Goal: Find specific page/section: Find specific page/section

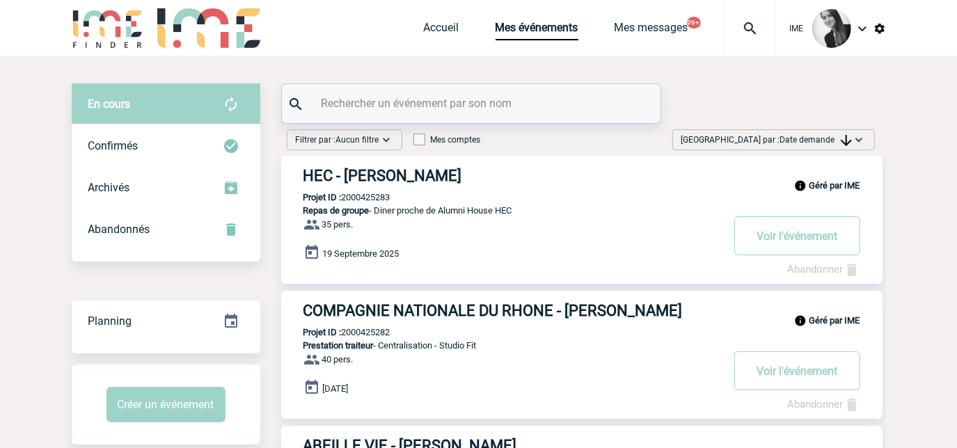
click at [453, 109] on input "text" at bounding box center [473, 103] width 310 height 20
type input "salignon"
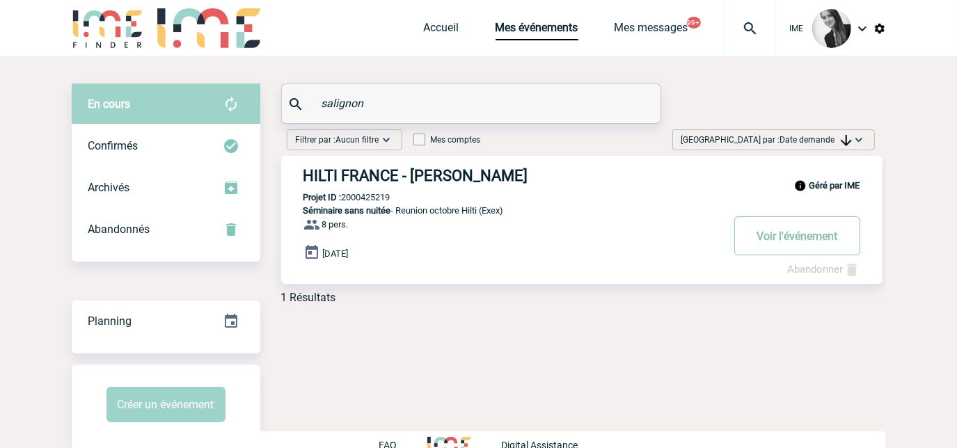
click at [745, 230] on button "Voir l'événement" at bounding box center [797, 235] width 126 height 39
click at [809, 235] on button "Voir l'événement" at bounding box center [797, 235] width 126 height 39
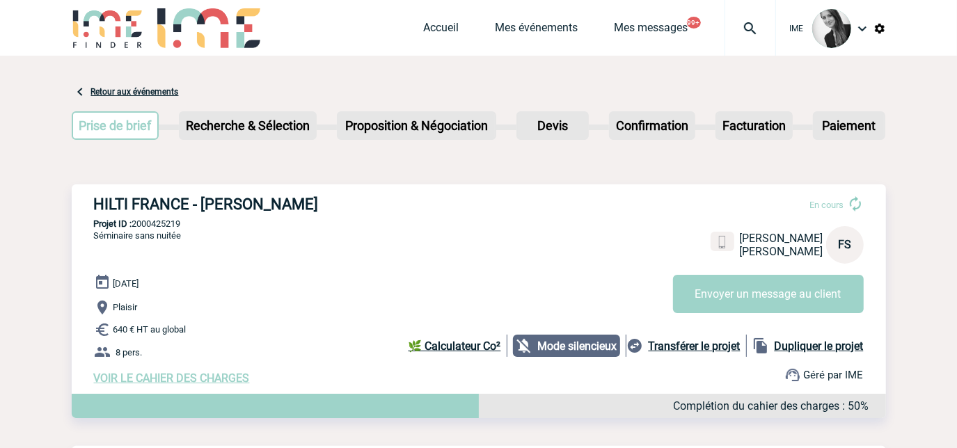
click at [155, 226] on p "Projet ID : 2000425219" at bounding box center [479, 224] width 814 height 10
copy p "2000425219"
click at [438, 26] on link "Accueil" at bounding box center [441, 30] width 35 height 19
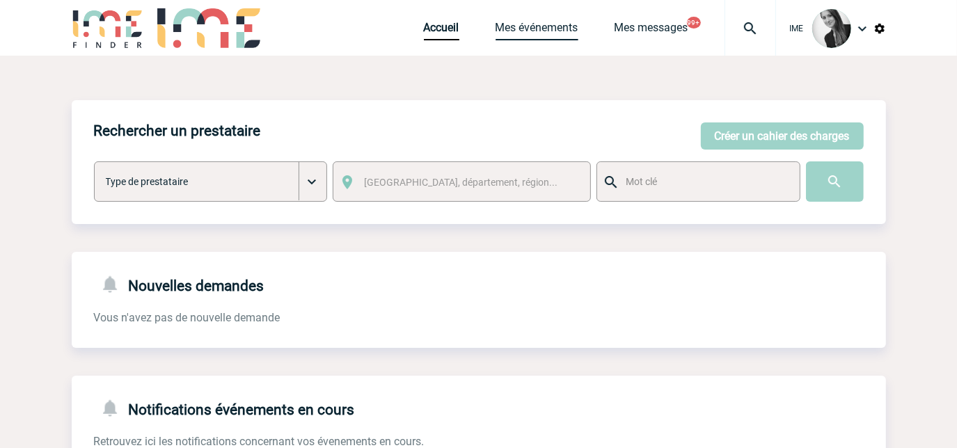
click at [530, 37] on link "Mes événements" at bounding box center [537, 30] width 83 height 19
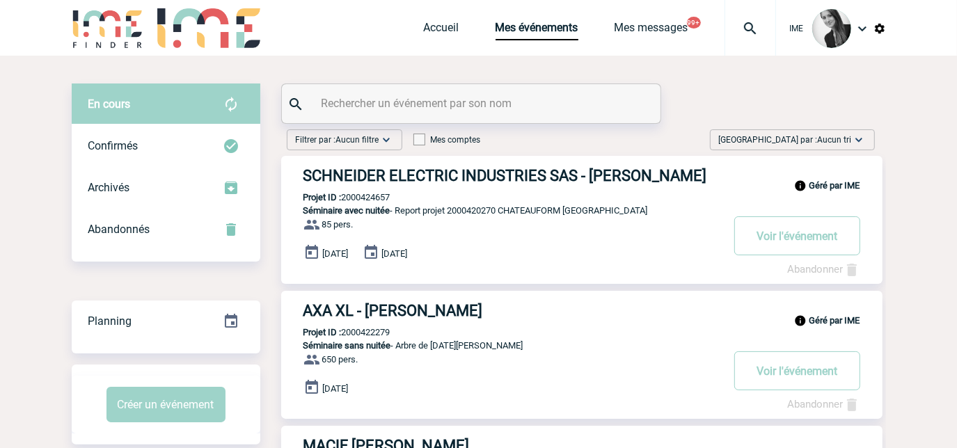
drag, startPoint x: 819, startPoint y: 136, endPoint x: 830, endPoint y: 194, distance: 58.8
click at [819, 139] on span "Aucun tri" at bounding box center [835, 140] width 34 height 10
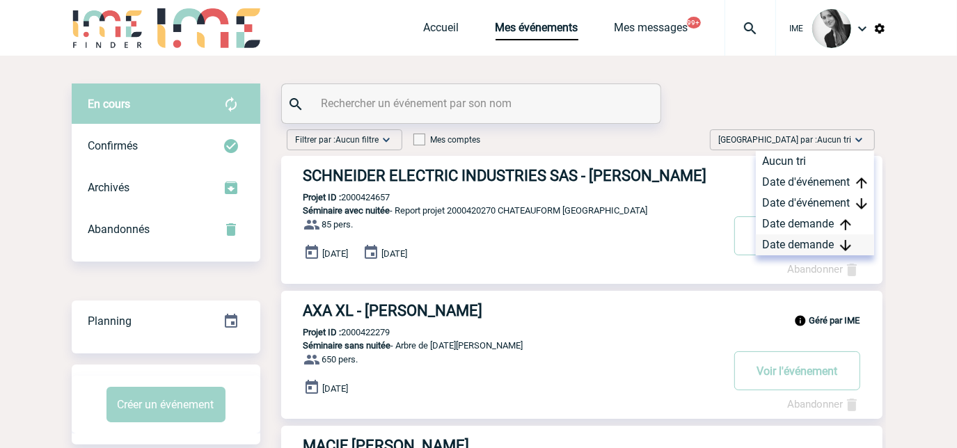
click at [807, 244] on div "Date demande" at bounding box center [815, 245] width 118 height 21
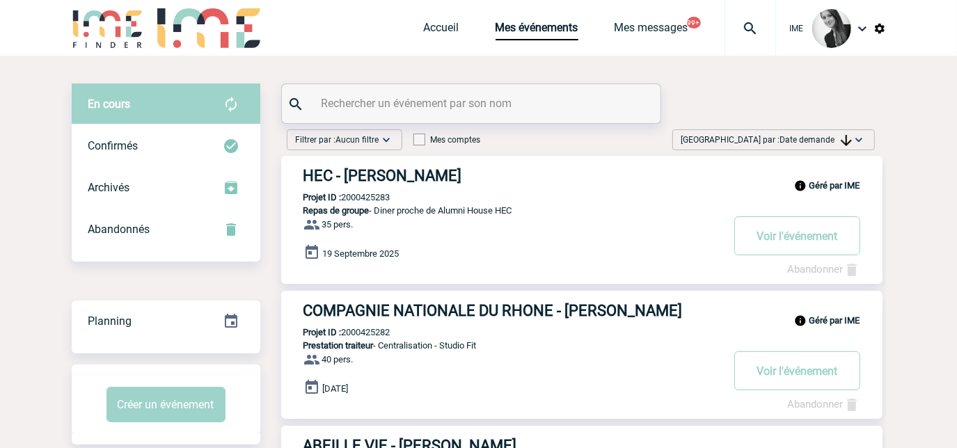
click at [860, 145] on img at bounding box center [859, 140] width 14 height 14
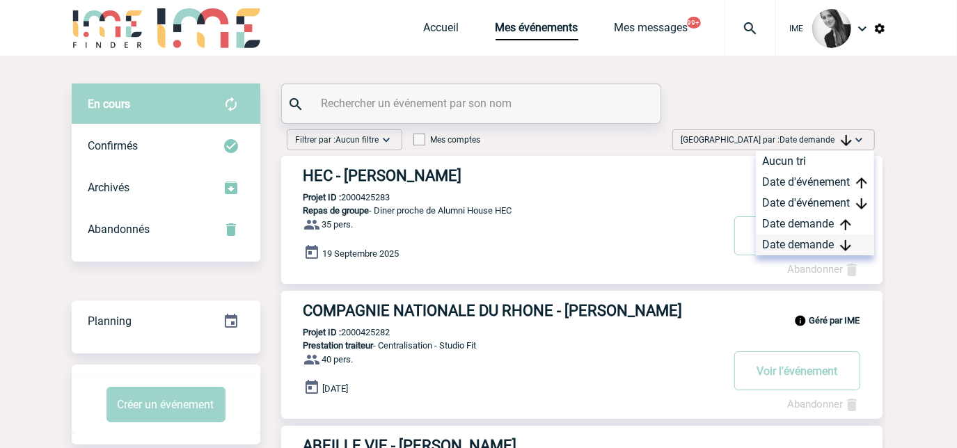
click at [792, 247] on div "Date demande" at bounding box center [815, 245] width 118 height 21
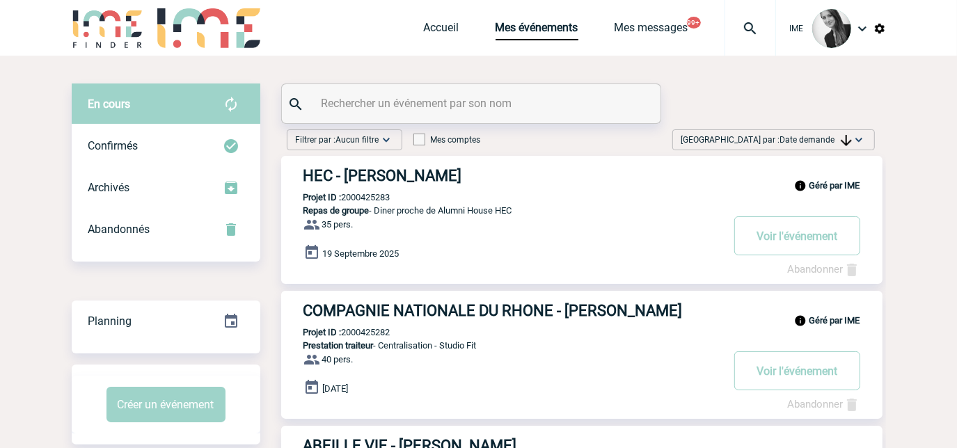
click at [456, 109] on input "text" at bounding box center [473, 103] width 310 height 20
paste input "2000425219"
type input "2000425219"
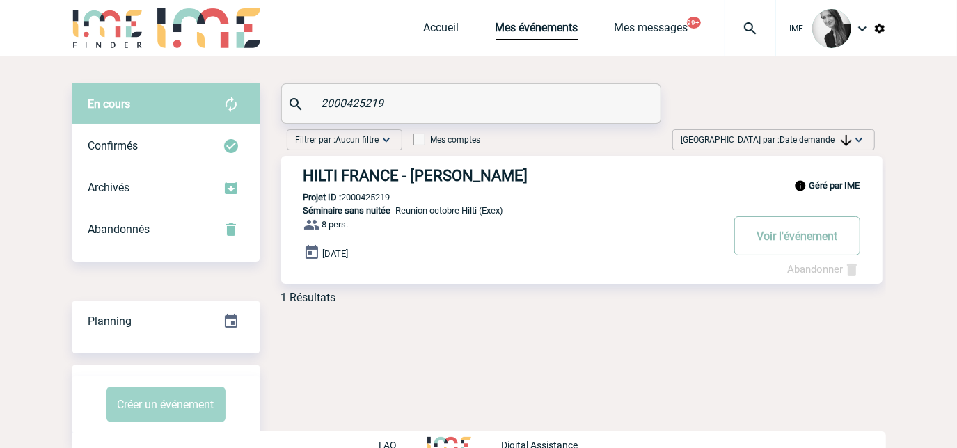
click at [796, 234] on button "Voir l'événement" at bounding box center [797, 235] width 126 height 39
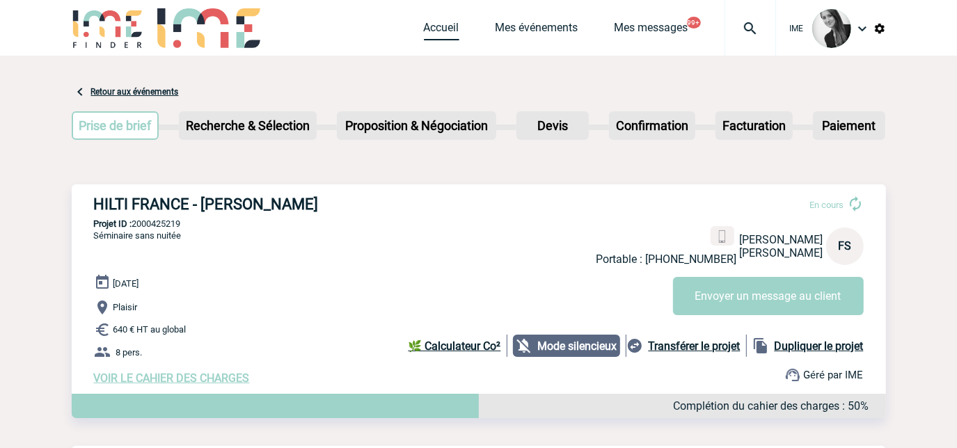
click at [432, 33] on link "Accueil" at bounding box center [441, 30] width 35 height 19
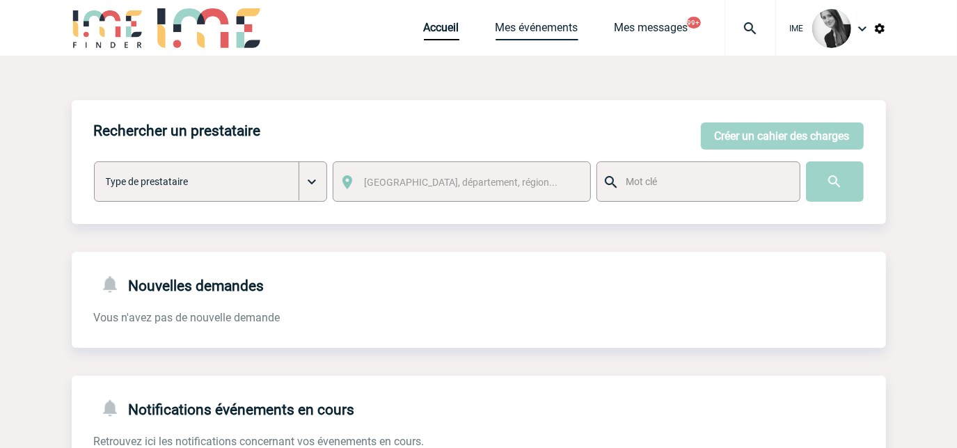
click at [521, 33] on link "Mes événements" at bounding box center [537, 30] width 83 height 19
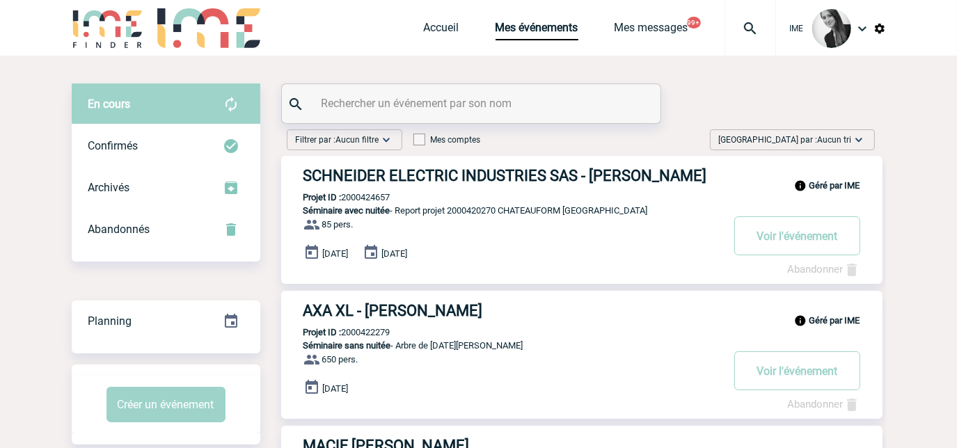
click at [791, 136] on span "[GEOGRAPHIC_DATA] par : Aucun tri" at bounding box center [785, 140] width 133 height 14
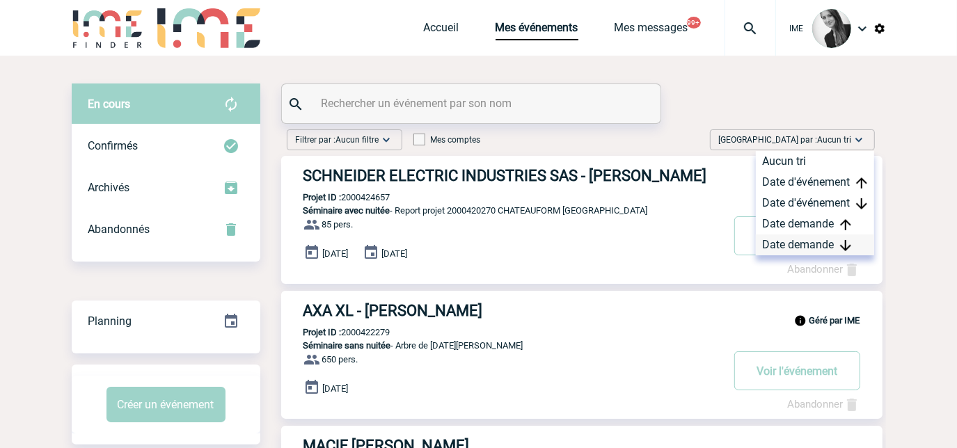
click at [820, 242] on div "Date demande" at bounding box center [815, 245] width 118 height 21
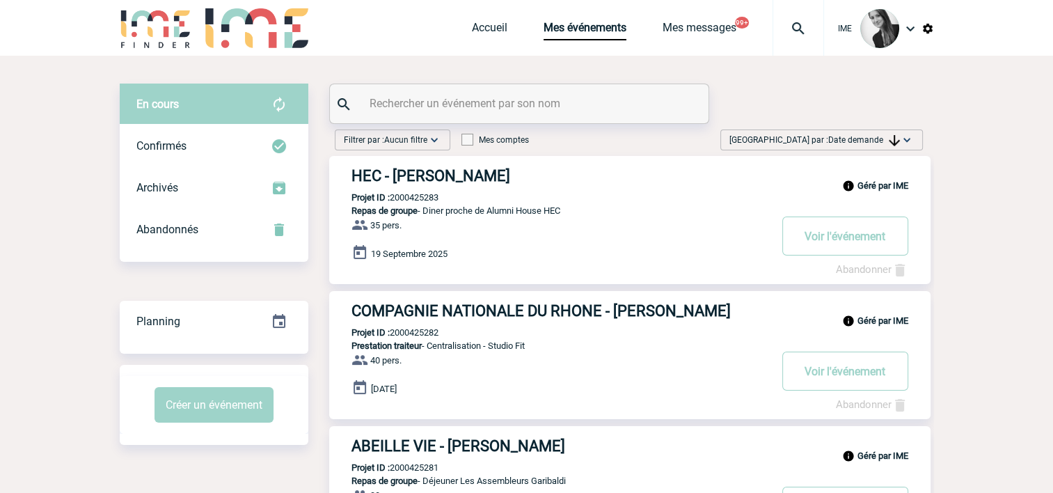
click at [878, 135] on span "Date demande" at bounding box center [864, 140] width 72 height 10
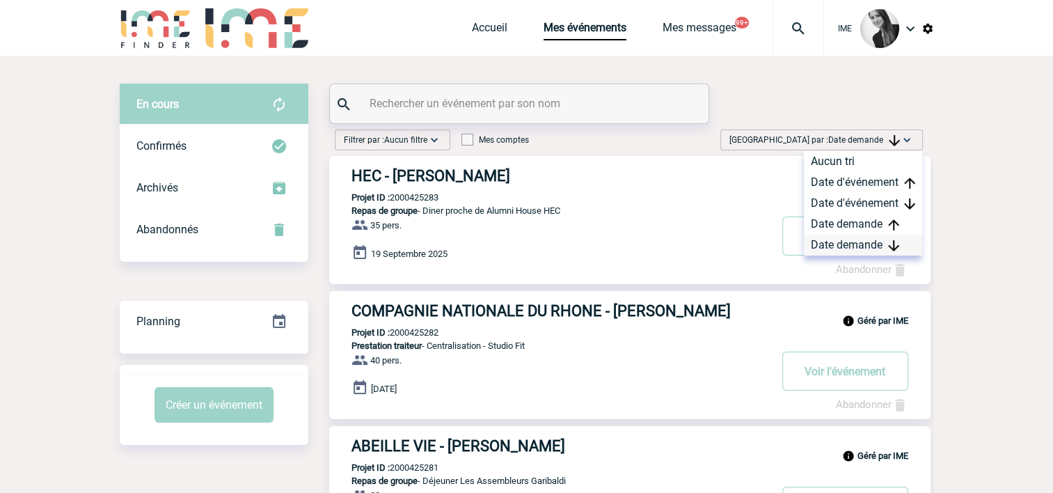
click at [850, 245] on div "Date demande" at bounding box center [863, 245] width 118 height 21
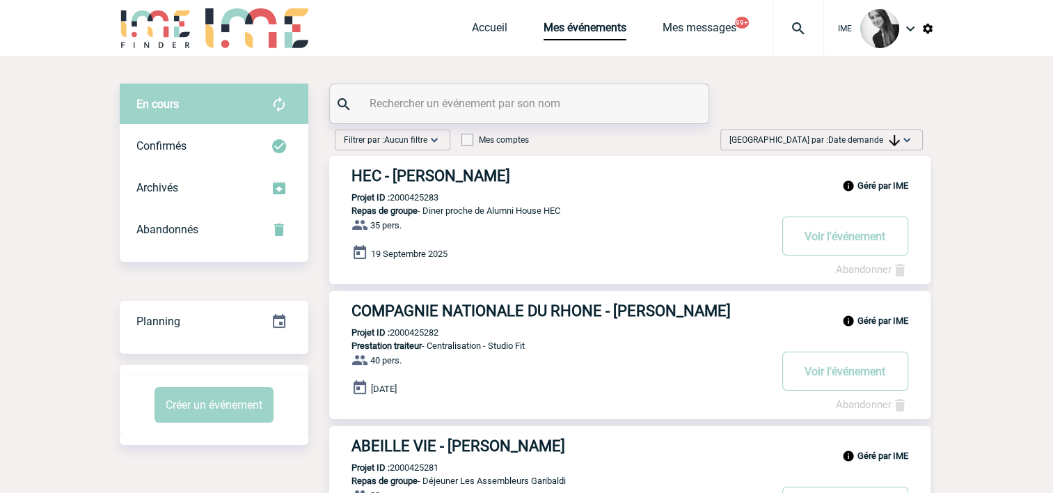
click at [854, 147] on div "[GEOGRAPHIC_DATA] par : Date demande Aucun tri Date d'événement Date d'événemen…" at bounding box center [821, 139] width 203 height 21
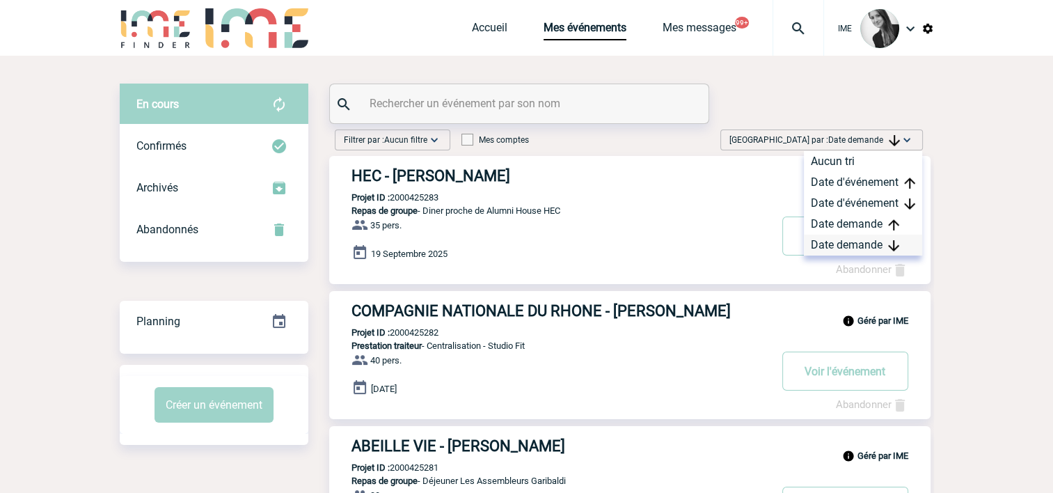
drag, startPoint x: 832, startPoint y: 244, endPoint x: 824, endPoint y: 247, distance: 9.0
click at [831, 244] on div "Date demande" at bounding box center [863, 245] width 118 height 21
